Goal: Transaction & Acquisition: Subscribe to service/newsletter

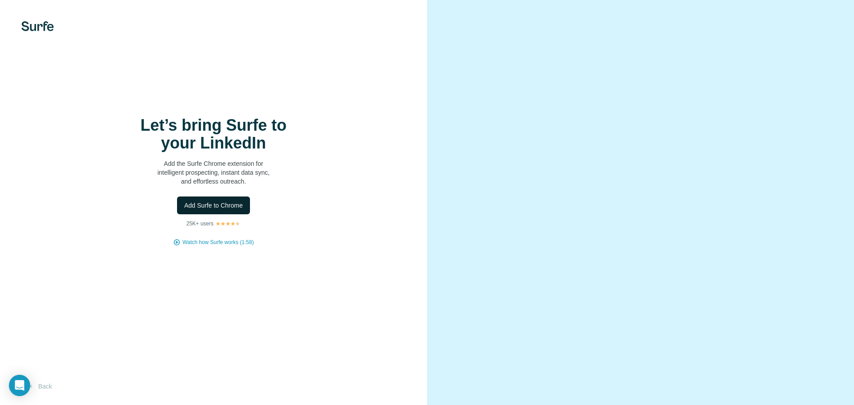
click at [212, 204] on span "Add Surfe to Chrome" at bounding box center [213, 205] width 59 height 9
click at [49, 385] on button "Back" at bounding box center [39, 386] width 37 height 16
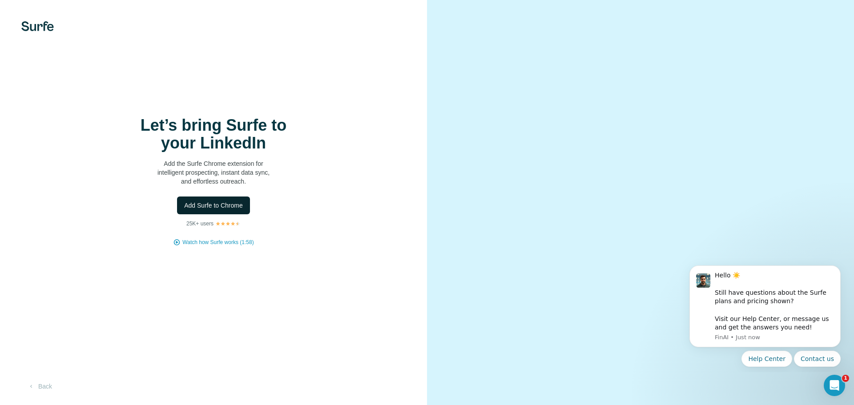
click at [229, 207] on span "Add Surfe to Chrome" at bounding box center [213, 205] width 59 height 9
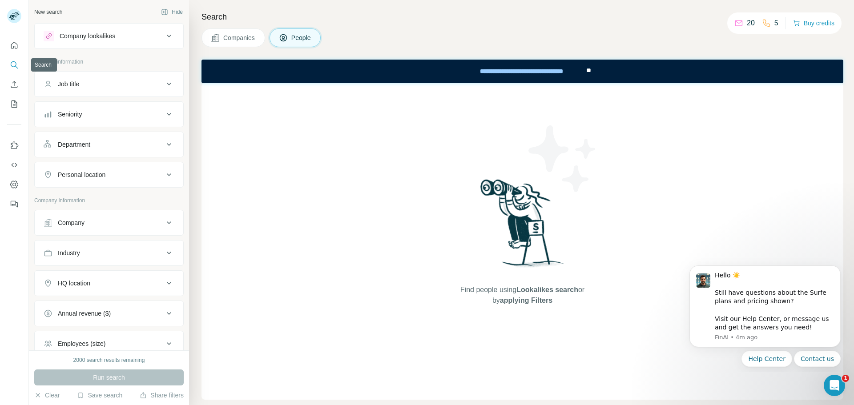
click at [8, 64] on button "Search" at bounding box center [14, 65] width 14 height 16
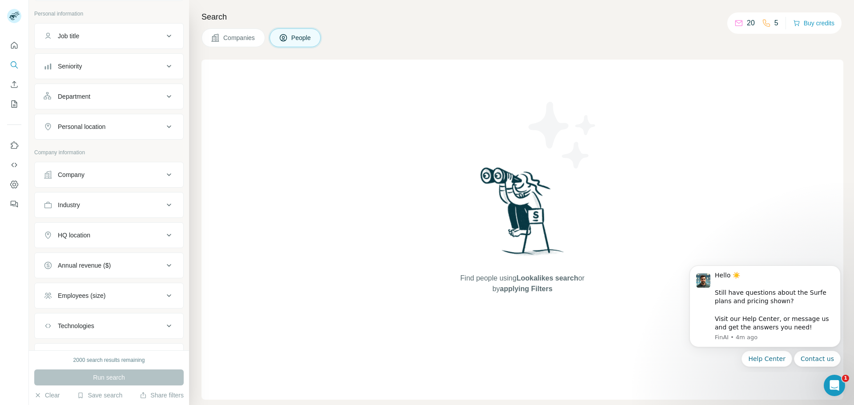
scroll to position [92, 0]
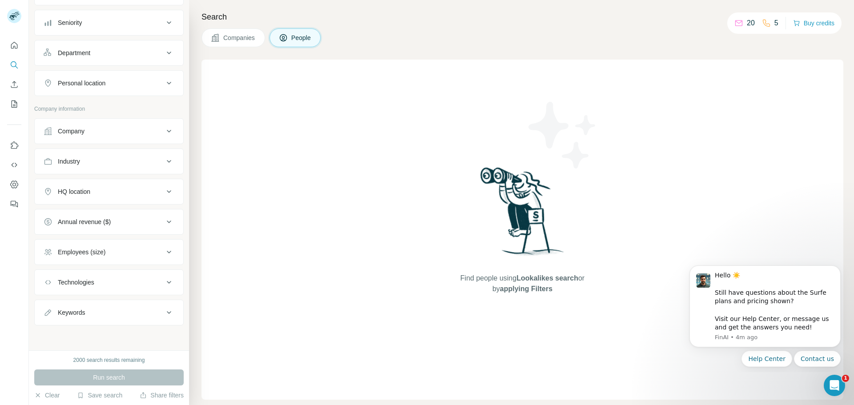
click at [139, 135] on div "Company" at bounding box center [104, 131] width 120 height 9
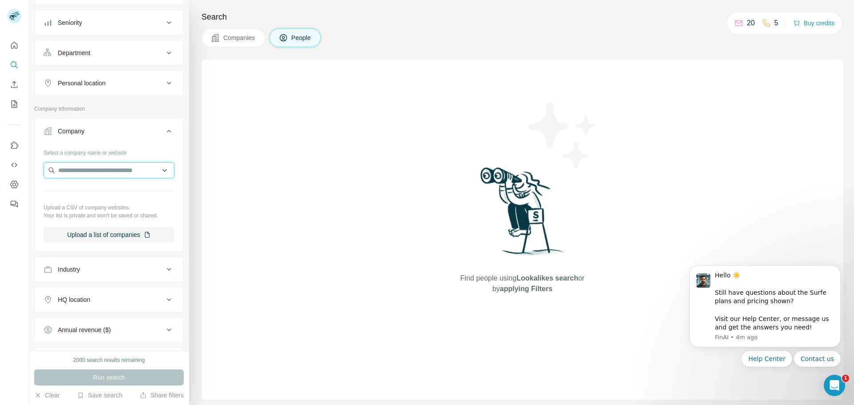
click at [123, 166] on input "text" at bounding box center [109, 170] width 131 height 16
type input "**********"
click at [137, 192] on div "No results" at bounding box center [106, 191] width 120 height 18
click at [79, 168] on input "text" at bounding box center [109, 170] width 131 height 16
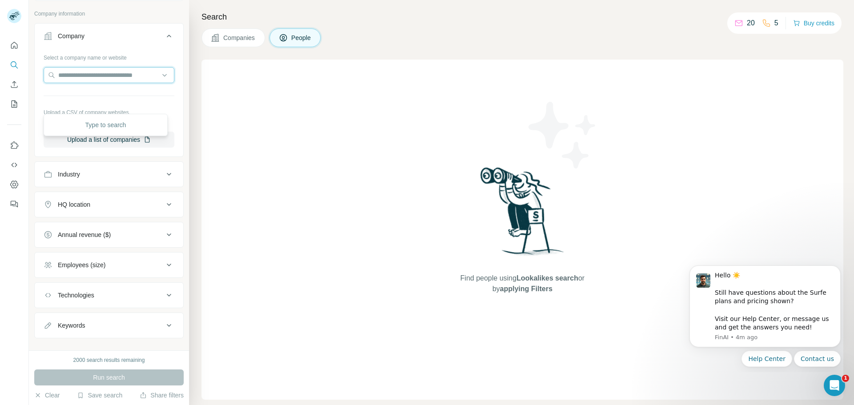
scroll to position [200, 0]
